Goal: Communication & Community: Answer question/provide support

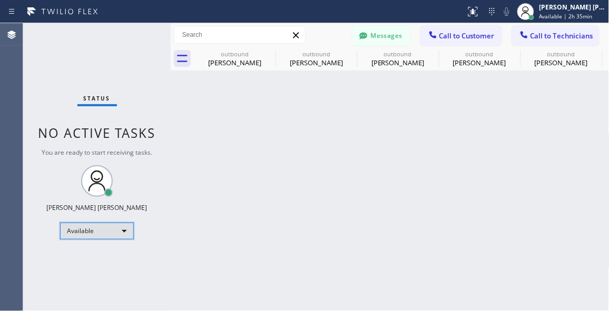
click at [121, 227] on div "Available" at bounding box center [97, 231] width 74 height 17
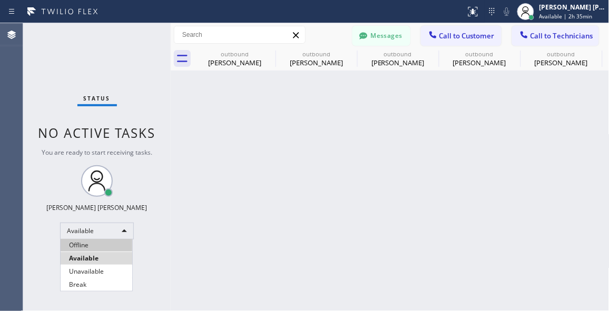
click at [85, 247] on li "Offline" at bounding box center [97, 245] width 72 height 13
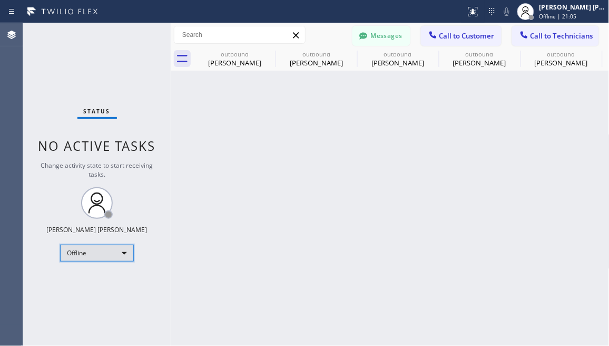
click at [119, 256] on div "Offline" at bounding box center [97, 252] width 74 height 17
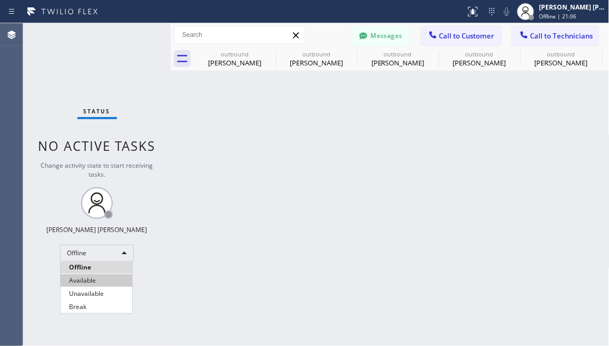
click at [100, 276] on li "Available" at bounding box center [97, 280] width 72 height 13
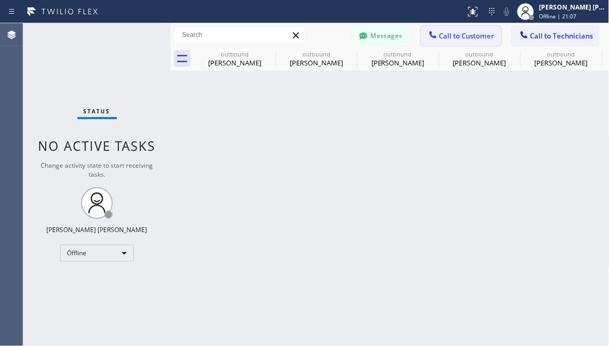
click at [452, 32] on span "Call to Customer" at bounding box center [466, 35] width 55 height 9
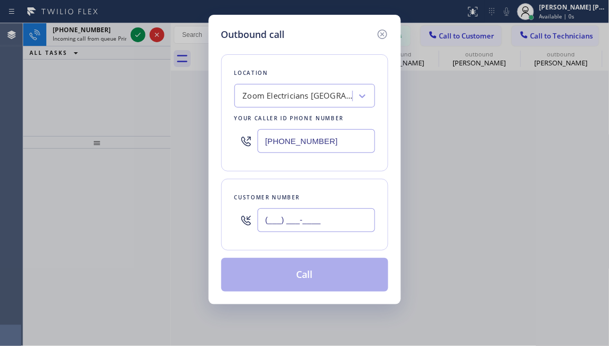
click at [293, 219] on input "(___) ___-____" at bounding box center [316, 220] width 117 height 24
paste input "917) 837-8483"
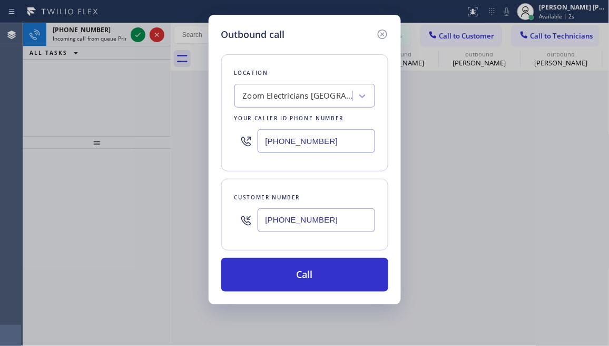
type input "[PHONE_NUMBER]"
click at [58, 134] on div "Outbound call Location Zoom Electricians [GEOGRAPHIC_DATA] Your caller id phone…" at bounding box center [304, 173] width 609 height 346
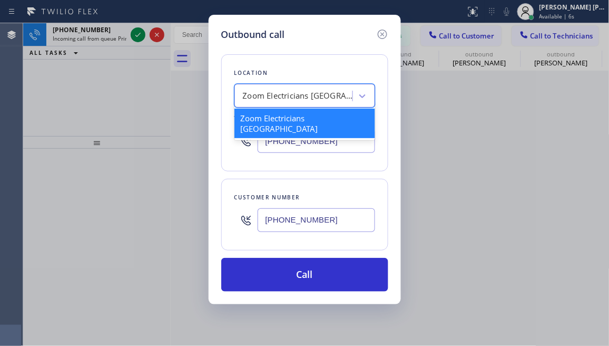
click at [270, 95] on div "Zoom Electricians [GEOGRAPHIC_DATA]" at bounding box center [298, 96] width 111 height 12
paste input "5 Star Electric [GEOGRAPHIC_DATA][PERSON_NAME]"
type input "5 Star Electric [GEOGRAPHIC_DATA][PERSON_NAME]"
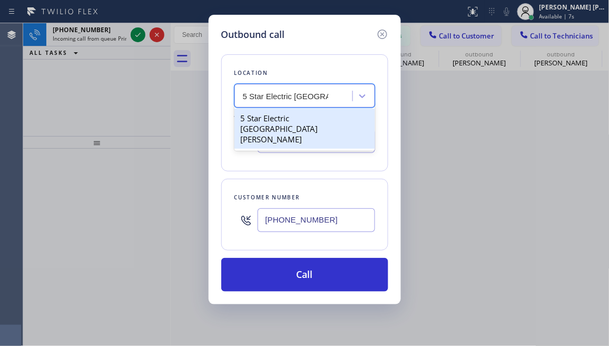
click at [292, 116] on div "5 Star Electric [GEOGRAPHIC_DATA][PERSON_NAME]" at bounding box center [304, 128] width 141 height 40
type input "[PHONE_NUMBER]"
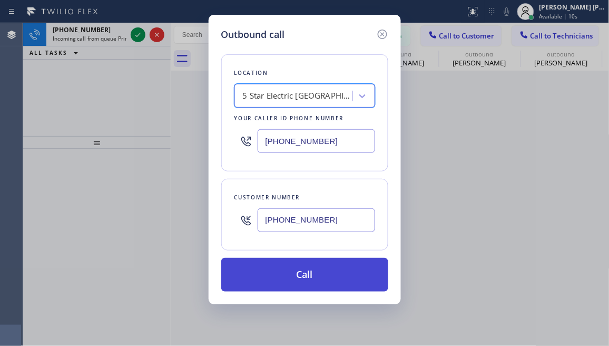
click at [307, 273] on button "Call" at bounding box center [304, 275] width 167 height 34
click at [285, 279] on button "Call" at bounding box center [304, 275] width 167 height 34
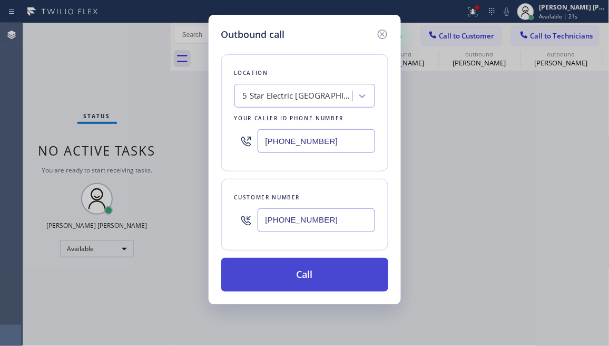
click at [287, 273] on button "Call" at bounding box center [304, 275] width 167 height 34
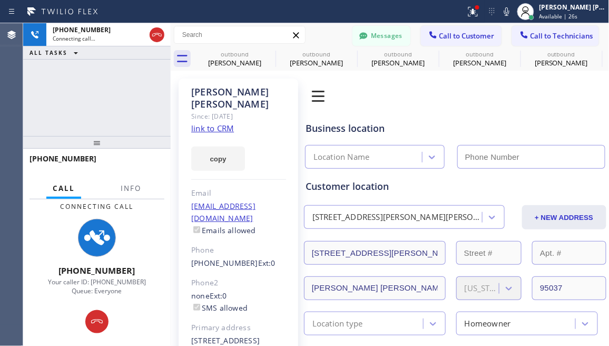
type input "[PHONE_NUMBER]"
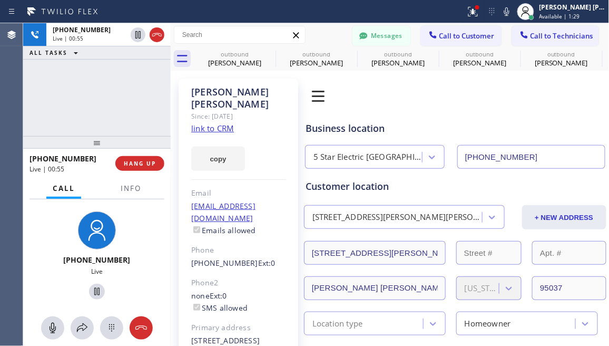
click at [81, 98] on div "[PHONE_NUMBER] Live | 00:55 ALL TASKS ALL TASKS ACTIVE TASKS TASKS IN WRAP UP" at bounding box center [96, 79] width 147 height 113
click at [128, 114] on div "[PHONE_NUMBER] Live | 01:34 ALL TASKS ALL TASKS ACTIVE TASKS TASKS IN WRAP UP" at bounding box center [96, 79] width 147 height 113
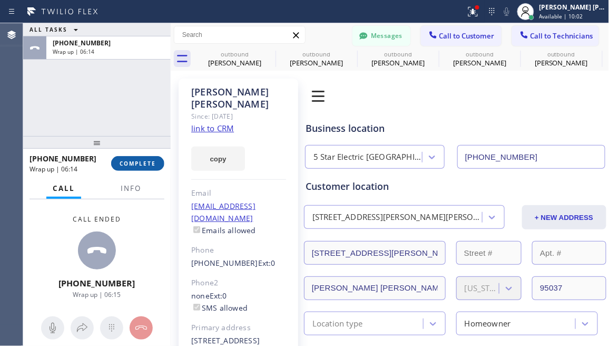
click at [142, 166] on span "COMPLETE" at bounding box center [138, 163] width 36 height 7
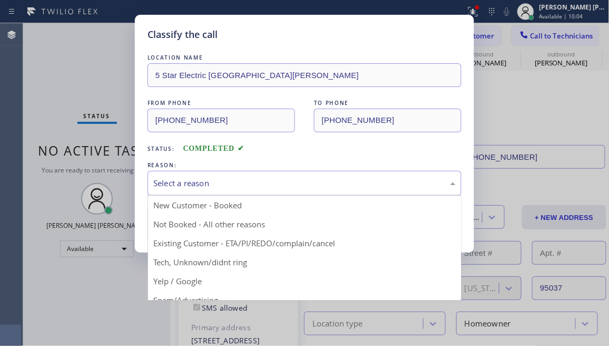
click at [225, 182] on div "Select a reason" at bounding box center [304, 183] width 302 height 12
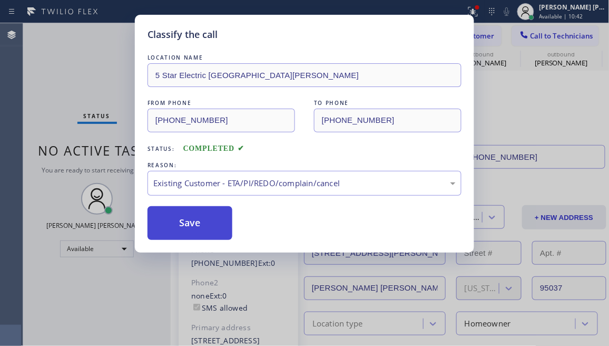
click at [207, 235] on button "Save" at bounding box center [189, 223] width 85 height 34
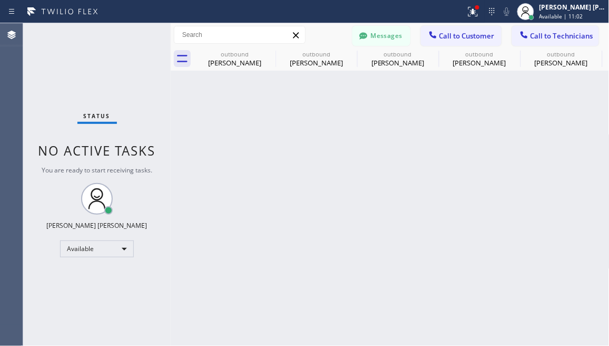
drag, startPoint x: 324, startPoint y: 284, endPoint x: 267, endPoint y: 186, distance: 113.3
click at [324, 284] on div "Back to Dashboard Change Sender ID Customers Technicians RC [PERSON_NAME] [DATE…" at bounding box center [390, 184] width 439 height 322
click at [381, 36] on button "Messages" at bounding box center [381, 36] width 58 height 20
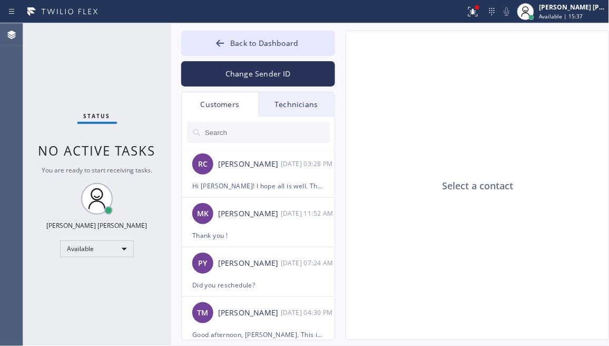
click at [222, 119] on div at bounding box center [259, 132] width 154 height 32
click at [225, 126] on input "text" at bounding box center [267, 132] width 126 height 21
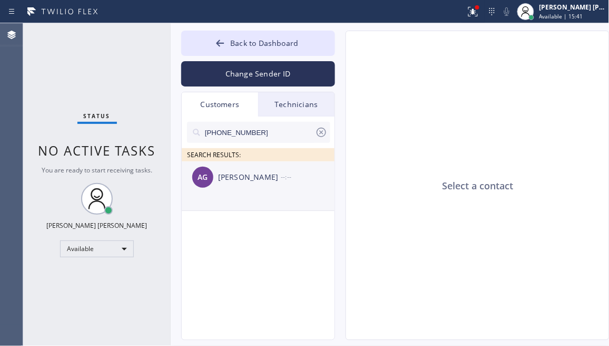
click at [248, 181] on div "[PERSON_NAME]" at bounding box center [249, 177] width 63 height 12
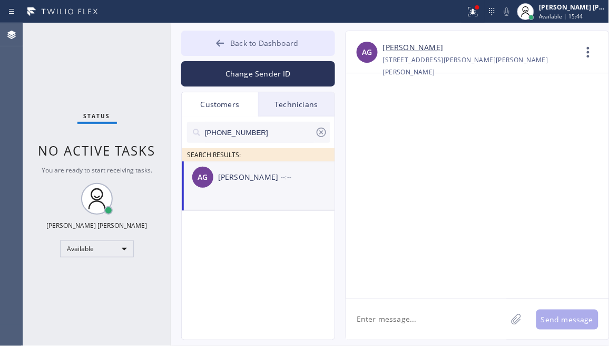
click at [234, 43] on span "Back to Dashboard" at bounding box center [264, 43] width 68 height 10
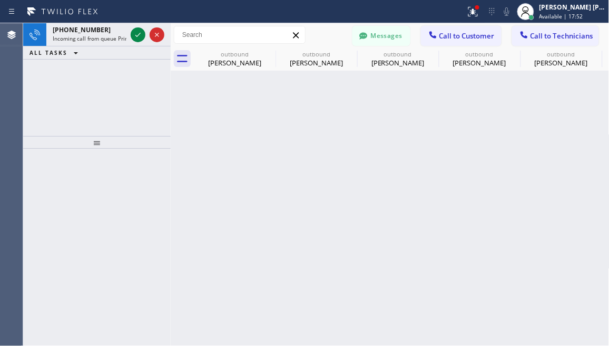
click at [358, 229] on div "Back to Dashboard Change Sender ID Customers Technicians [PHONE_NUMBER] SEARCH …" at bounding box center [390, 184] width 439 height 322
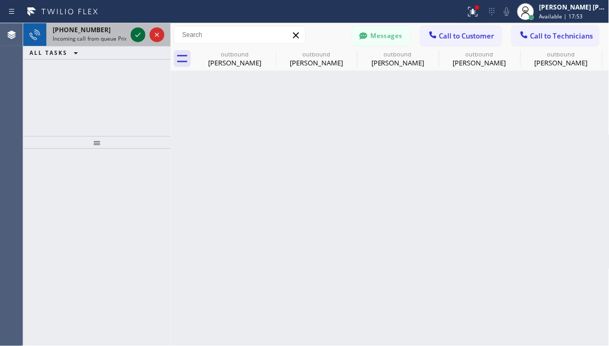
click at [141, 32] on icon at bounding box center [138, 34] width 13 height 13
click at [135, 34] on icon at bounding box center [138, 34] width 13 height 13
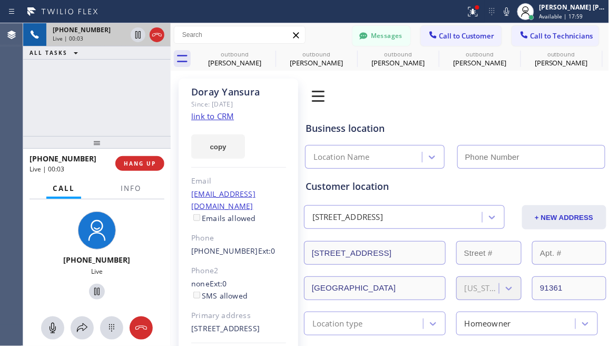
type input "[PHONE_NUMBER]"
click at [216, 115] on link "link to CRM" at bounding box center [212, 116] width 43 height 11
drag, startPoint x: 75, startPoint y: 99, endPoint x: 277, endPoint y: 106, distance: 201.8
click at [75, 99] on div "[PHONE_NUMBER] Live | 00:21 ALL TASKS ALL TASKS ACTIVE TASKS TASKS IN WRAP UP" at bounding box center [96, 79] width 147 height 113
click at [86, 84] on div "[PHONE_NUMBER] Live | 00:33 ALL TASKS ALL TASKS ACTIVE TASKS TASKS IN WRAP UP" at bounding box center [96, 79] width 147 height 113
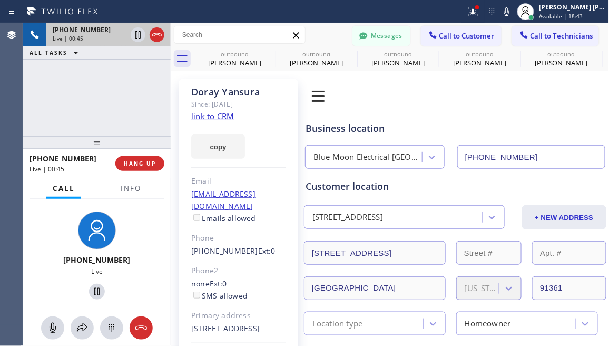
click at [52, 248] on div "[PHONE_NUMBER] Live" at bounding box center [97, 257] width 90 height 100
click at [34, 240] on div "[PHONE_NUMBER] Live" at bounding box center [96, 256] width 147 height 115
click at [141, 311] on icon at bounding box center [141, 327] width 13 height 13
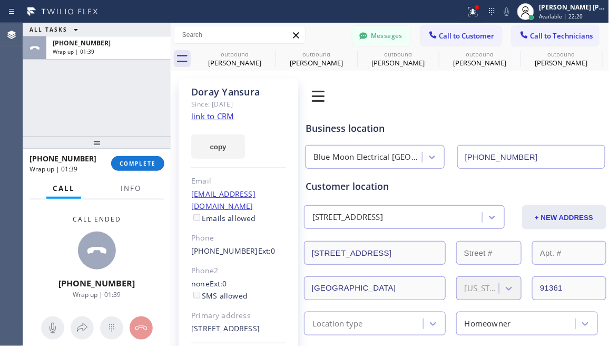
click at [125, 273] on div "Call ended [PHONE_NUMBER] Wrap up | 01:39" at bounding box center [97, 256] width 81 height 84
click at [130, 165] on span "COMPLETE" at bounding box center [138, 163] width 36 height 7
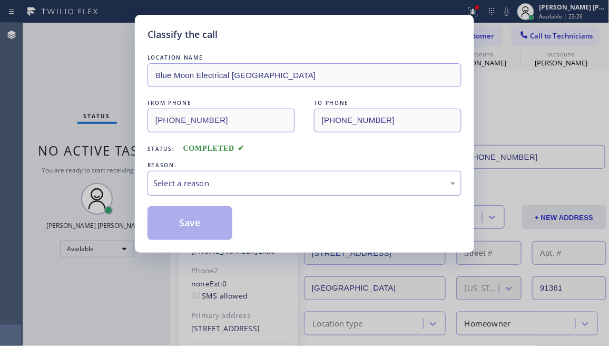
click at [216, 189] on div "Select a reason" at bounding box center [304, 183] width 314 height 25
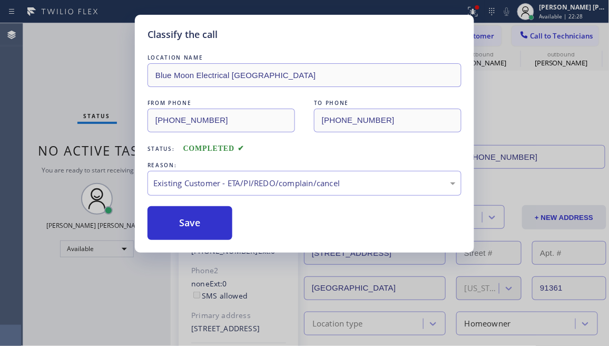
click at [208, 222] on button "Save" at bounding box center [189, 223] width 85 height 34
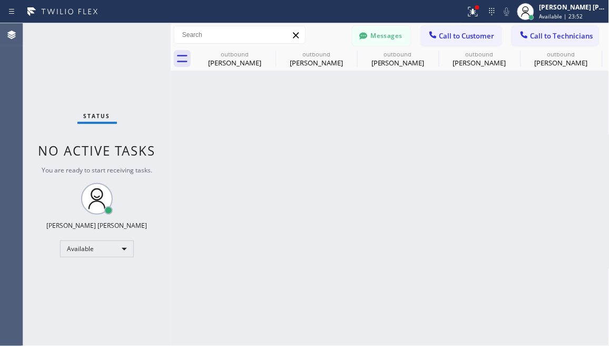
click at [146, 295] on div "Status No active tasks You are ready to start receiving tasks. [PERSON_NAME] [P…" at bounding box center [96, 184] width 147 height 322
